Goal: Task Accomplishment & Management: Use online tool/utility

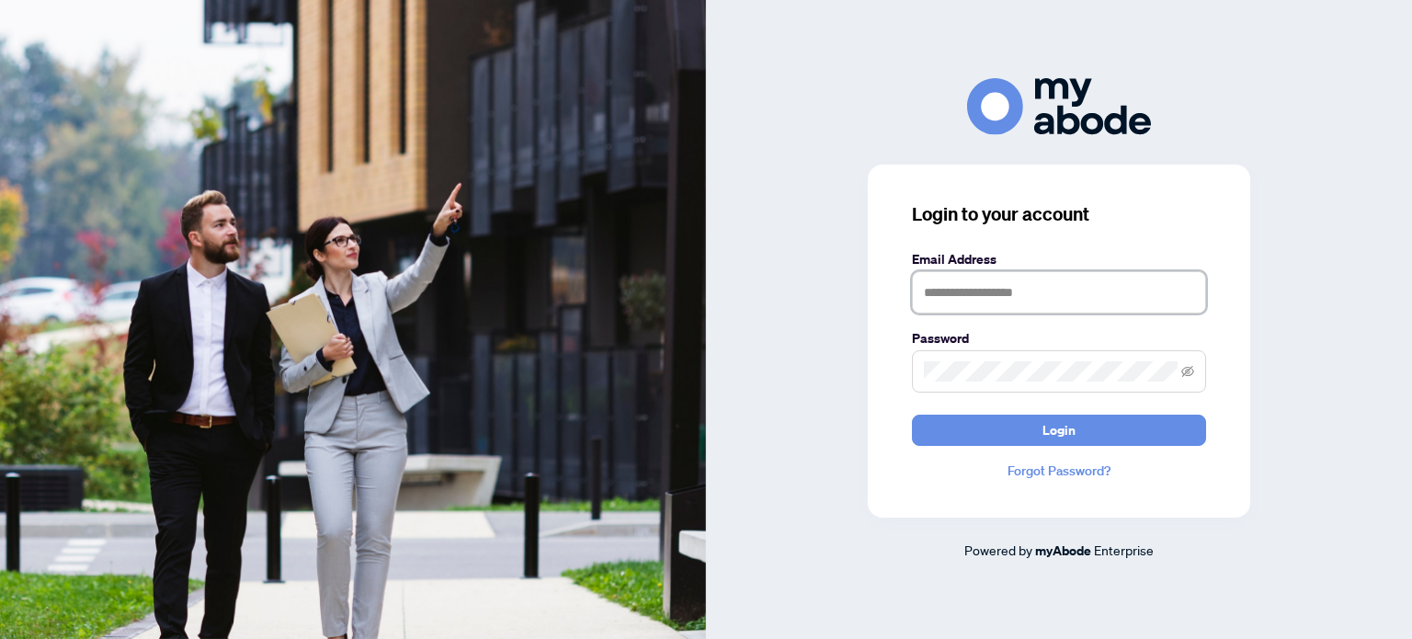
click at [939, 282] on input "text" at bounding box center [1059, 292] width 294 height 42
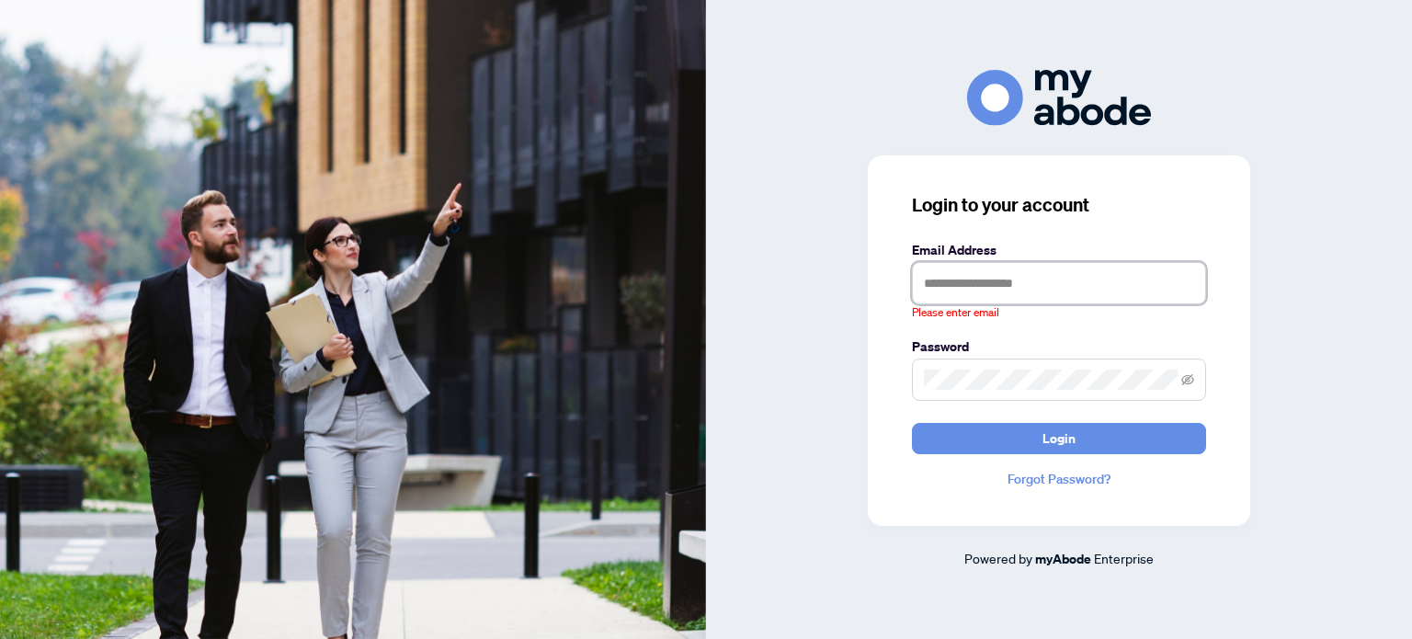
type input "**********"
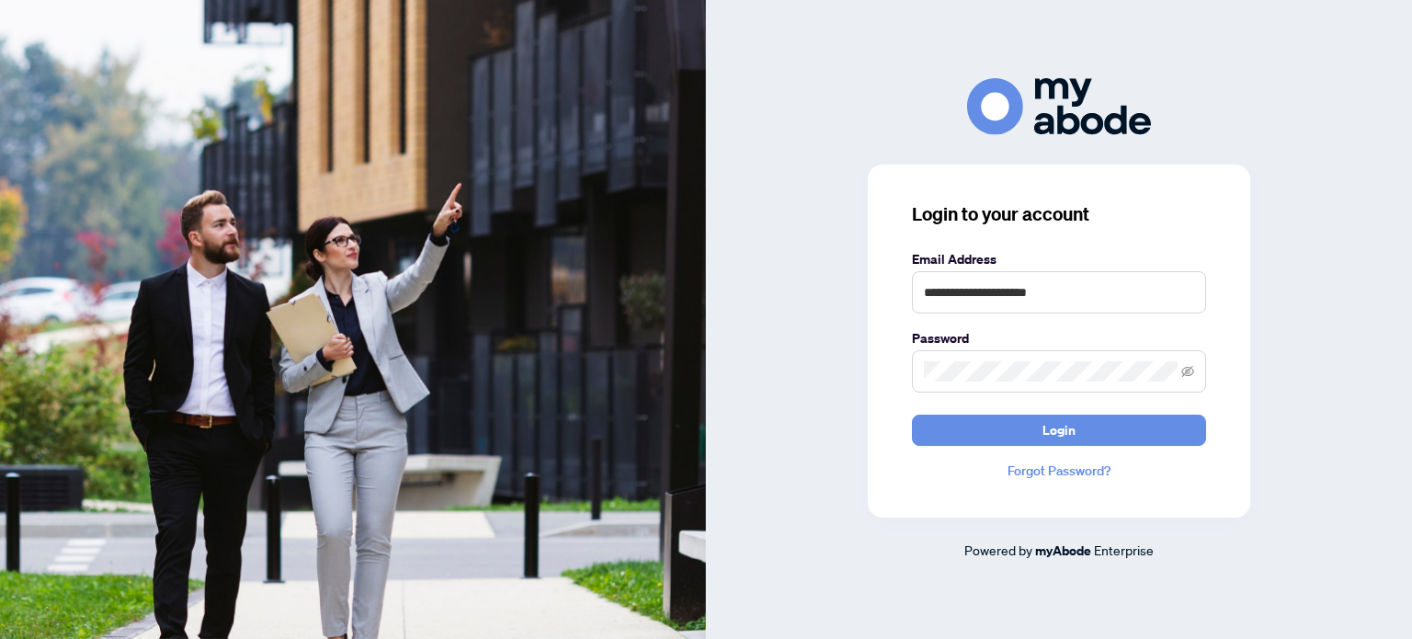
click at [912, 415] on button "Login" at bounding box center [1059, 430] width 294 height 31
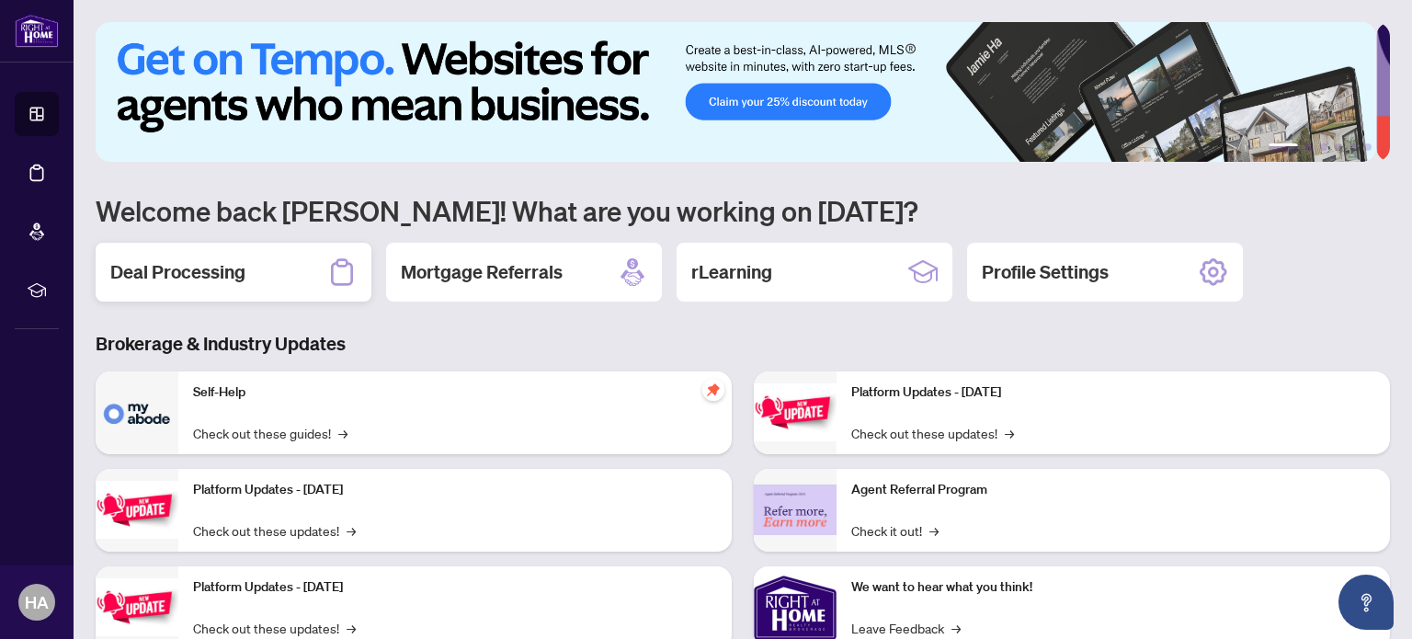
click at [195, 268] on h2 "Deal Processing" at bounding box center [177, 272] width 135 height 26
